Goal: Task Accomplishment & Management: Use online tool/utility

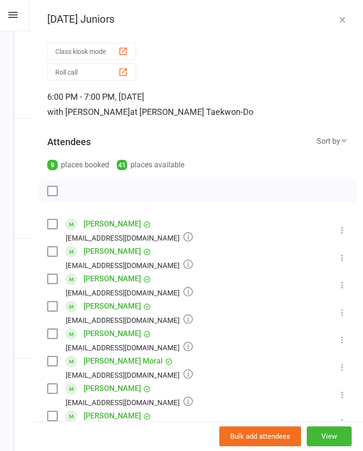
click at [95, 66] on button "Roll call" at bounding box center [91, 71] width 89 height 17
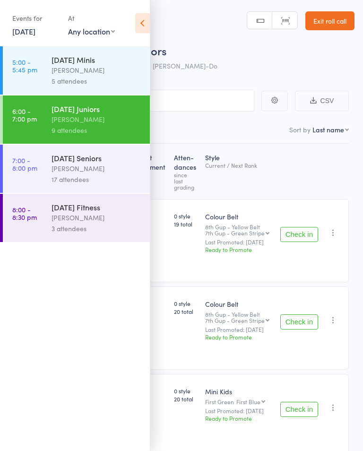
click at [111, 68] on div "[PERSON_NAME]" at bounding box center [96, 70] width 90 height 11
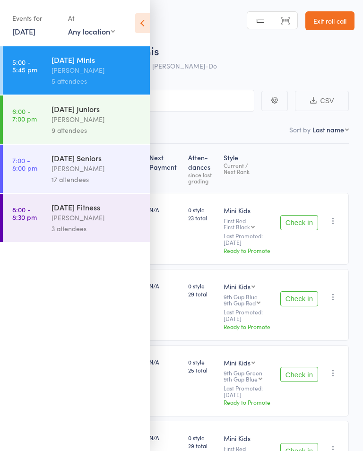
click at [146, 18] on icon at bounding box center [142, 23] width 15 height 20
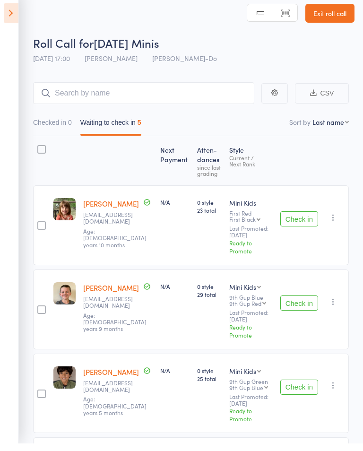
scroll to position [147, 0]
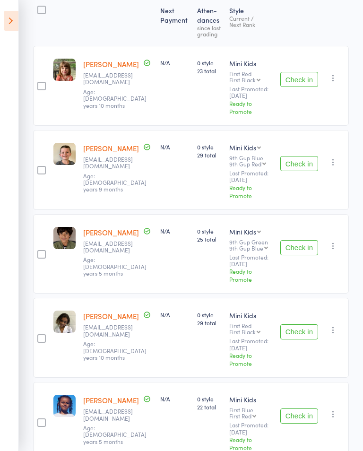
click at [298, 240] on button "Check in" at bounding box center [299, 247] width 38 height 15
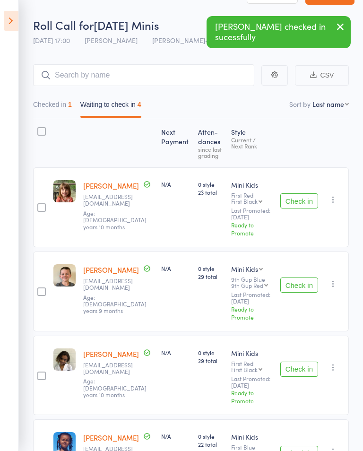
scroll to position [12, 0]
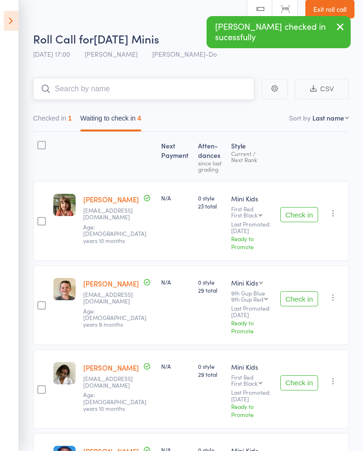
click at [188, 90] on input "search" at bounding box center [143, 89] width 221 height 22
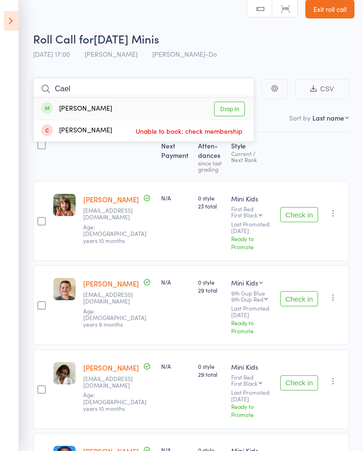
type input "Cael"
click at [231, 104] on link "Drop in" at bounding box center [229, 109] width 31 height 15
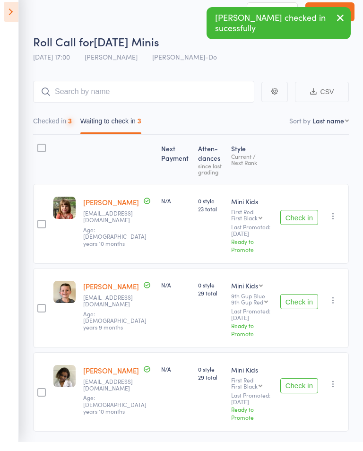
scroll to position [9, 0]
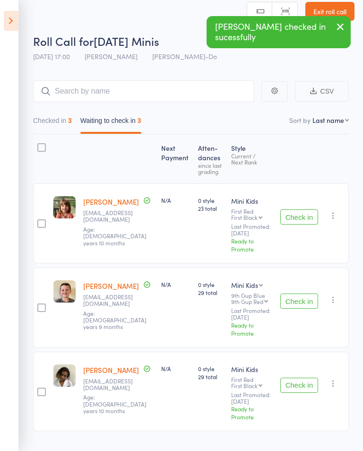
click at [300, 377] on button "Check in" at bounding box center [299, 384] width 38 height 15
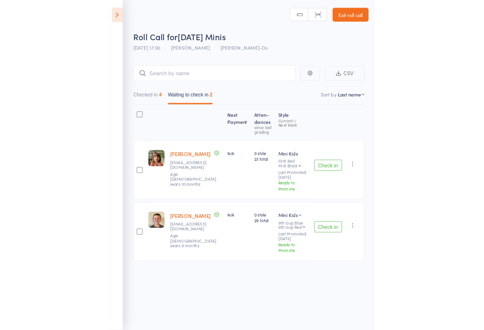
scroll to position [0, 0]
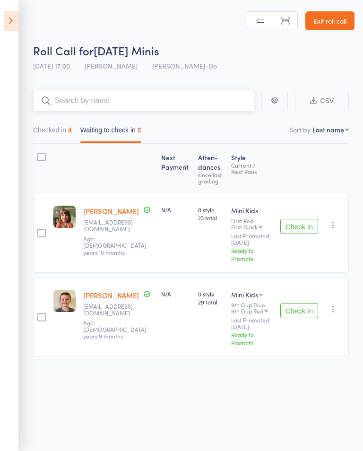
click at [226, 96] on input "search" at bounding box center [143, 101] width 221 height 22
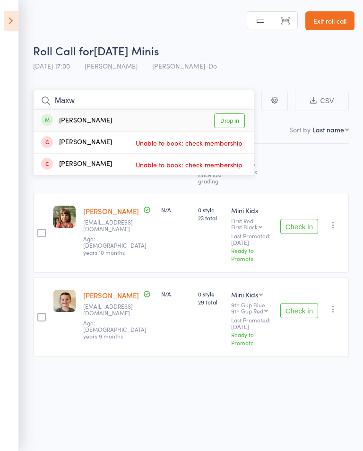
type input "Maxw"
click at [235, 117] on link "Drop in" at bounding box center [229, 120] width 31 height 15
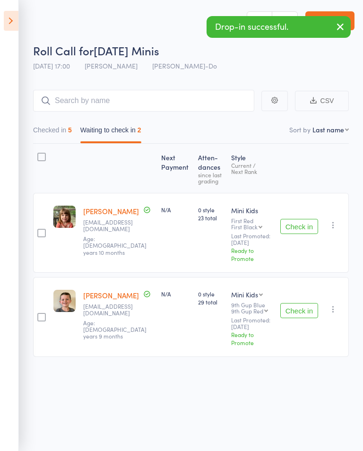
click at [297, 220] on button "Check in" at bounding box center [299, 226] width 38 height 15
